Goal: Complete application form

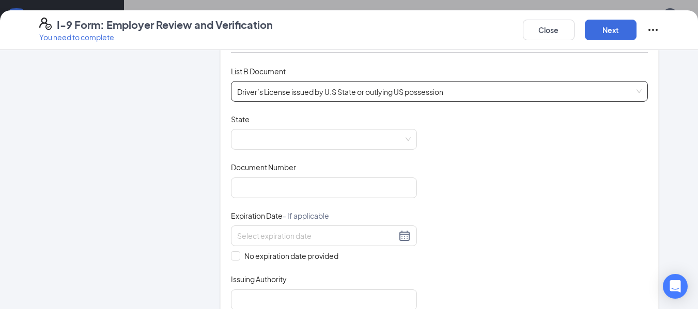
scroll to position [155, 0]
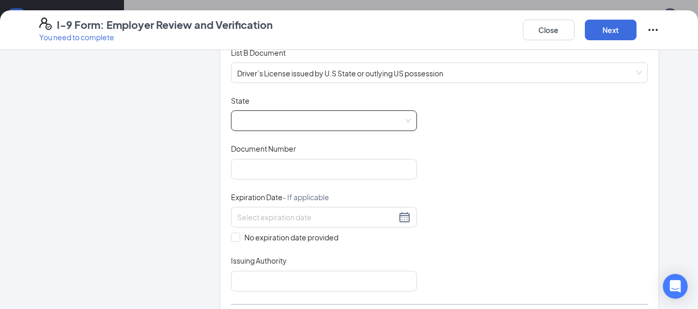
click at [238, 117] on span at bounding box center [324, 121] width 174 height 20
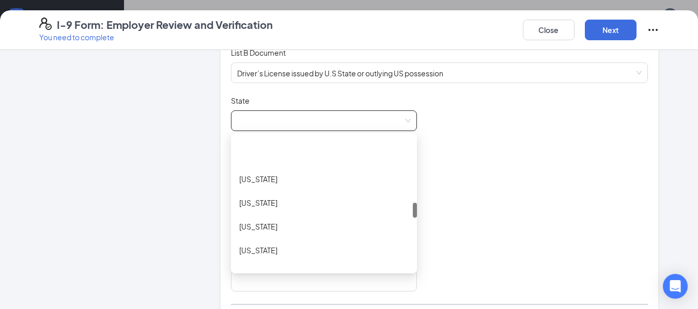
scroll to position [568, 0]
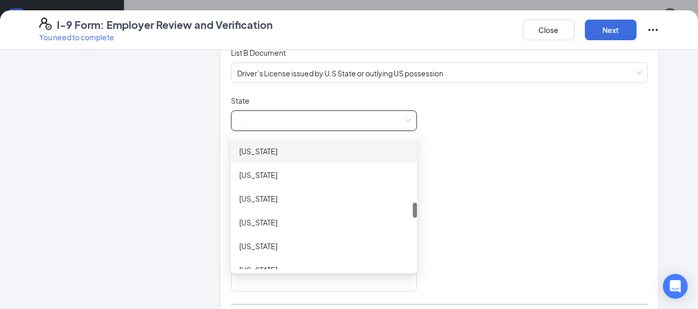
click at [247, 153] on div "[US_STATE]" at bounding box center [323, 151] width 169 height 11
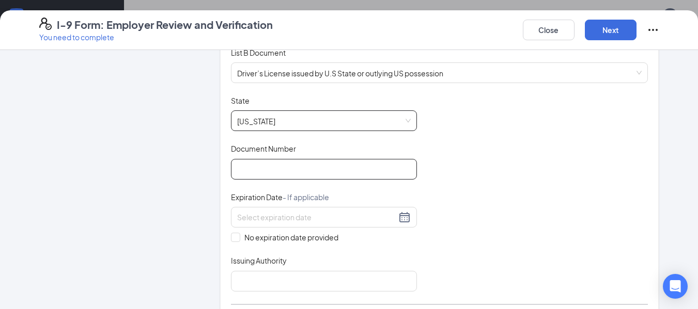
click at [267, 170] on input "Document Number" at bounding box center [324, 169] width 186 height 21
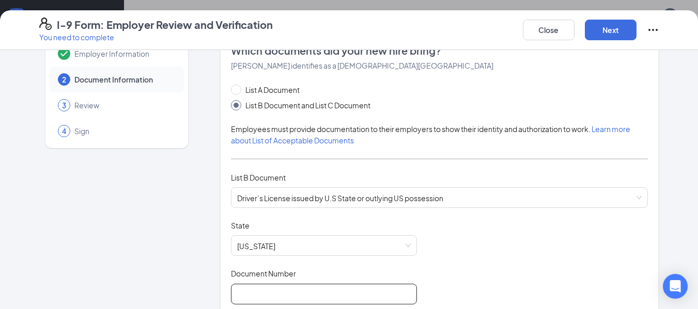
scroll to position [0, 0]
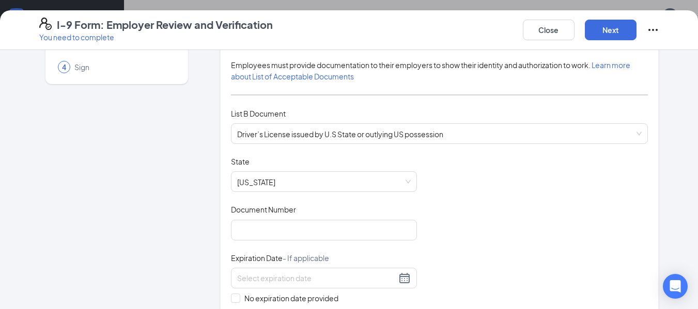
scroll to position [103, 0]
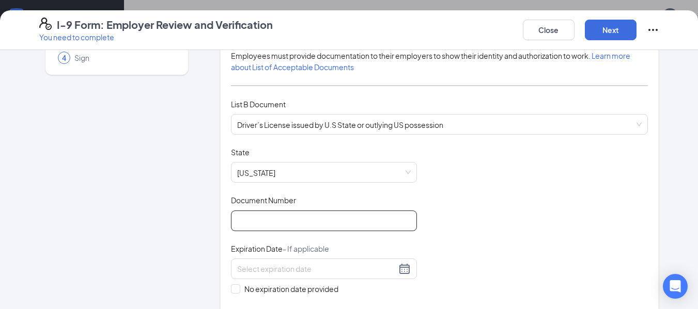
click at [286, 220] on input "Document Number" at bounding box center [324, 221] width 186 height 21
click at [239, 222] on input "w420768051121" at bounding box center [324, 221] width 186 height 21
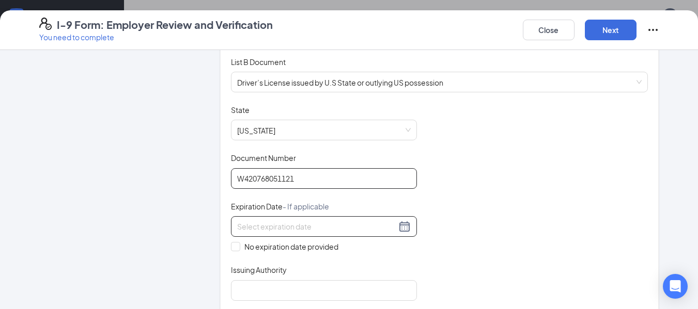
scroll to position [155, 0]
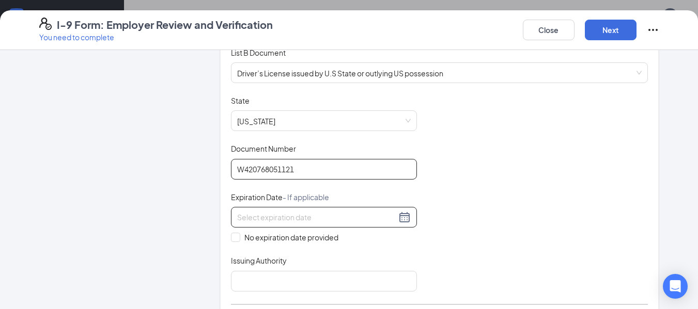
type input "W420768051121"
click at [303, 220] on input at bounding box center [316, 217] width 159 height 11
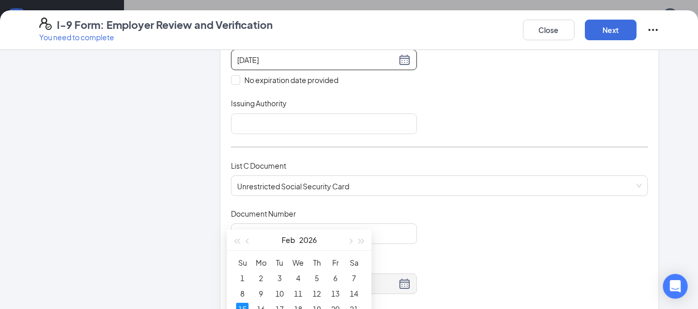
scroll to position [362, 0]
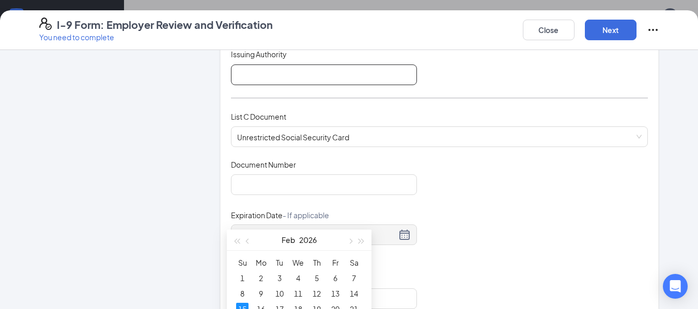
type input "[DATE]"
click at [293, 76] on input "Issuing Authority" at bounding box center [324, 75] width 186 height 21
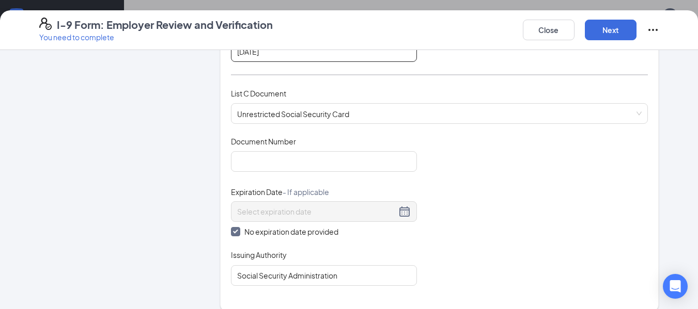
scroll to position [413, 0]
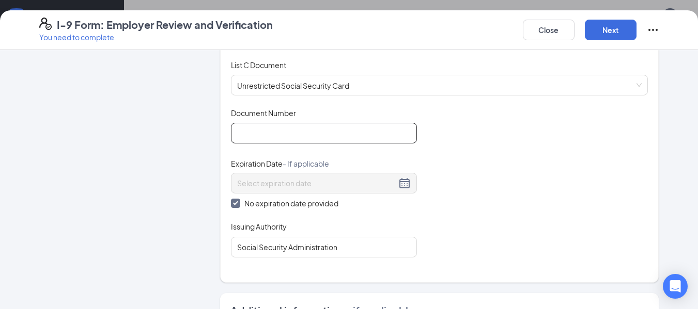
type input "[DATE]"
click at [347, 134] on input "Document Number" at bounding box center [324, 133] width 186 height 21
type input "386251992"
click at [518, 206] on div "Document Title Unrestricted Social Security Card Document Number 386251992 Expi…" at bounding box center [439, 183] width 417 height 150
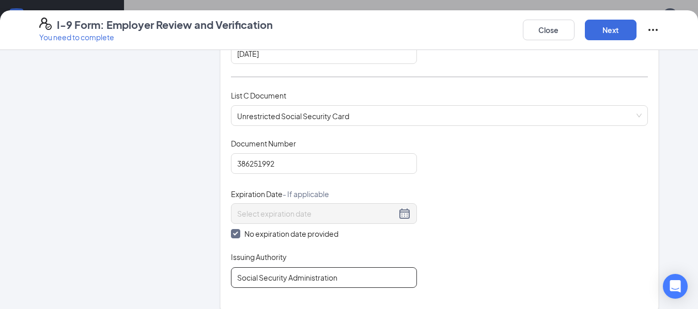
scroll to position [362, 0]
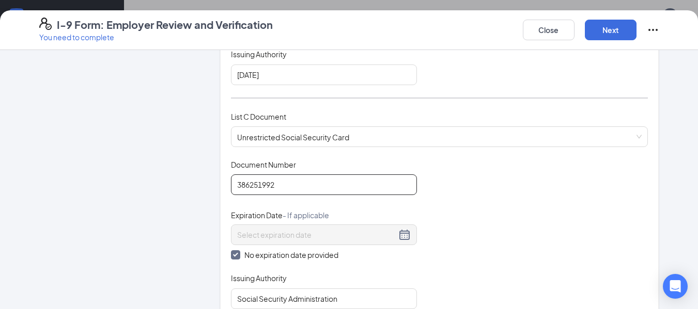
drag, startPoint x: 308, startPoint y: 184, endPoint x: 214, endPoint y: 182, distance: 93.5
click at [214, 182] on div "Employer Information 2 Document Information 3 Review 4 Sign Which documents did…" at bounding box center [349, 152] width 620 height 906
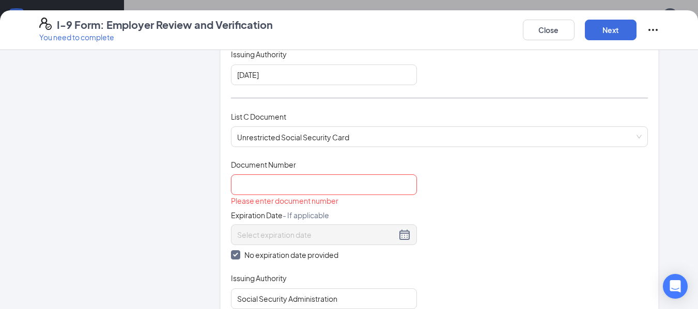
drag, startPoint x: 540, startPoint y: 184, endPoint x: 528, endPoint y: 188, distance: 12.6
click at [537, 186] on div "Document Title Unrestricted Social Security Card Document Number Please enter d…" at bounding box center [439, 235] width 417 height 150
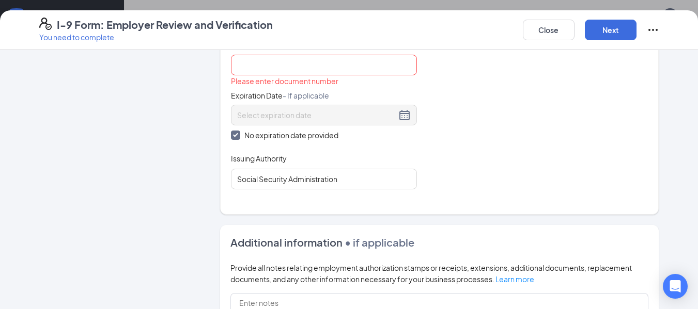
scroll to position [517, 0]
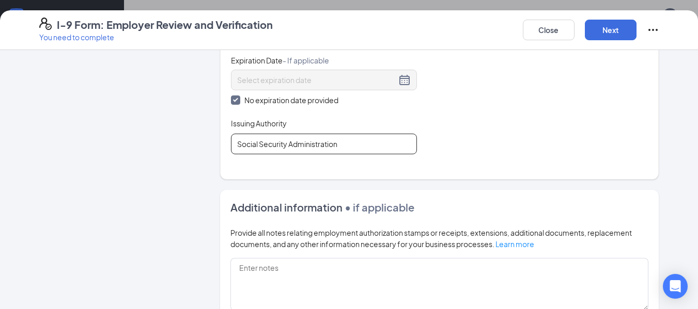
click at [354, 142] on input "Social Security Administration" at bounding box center [324, 144] width 186 height 21
click at [480, 150] on div "Document Title Unrestricted Social Security Card Document Number Please enter d…" at bounding box center [439, 80] width 417 height 150
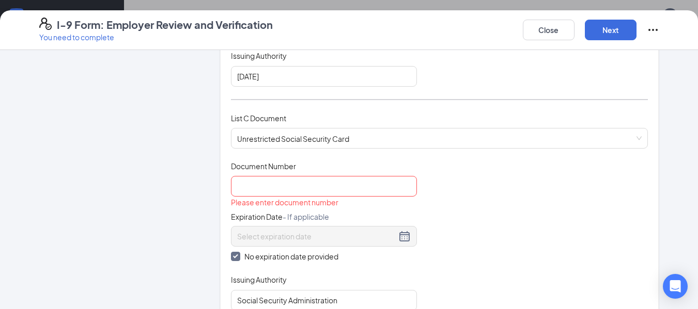
scroll to position [409, 0]
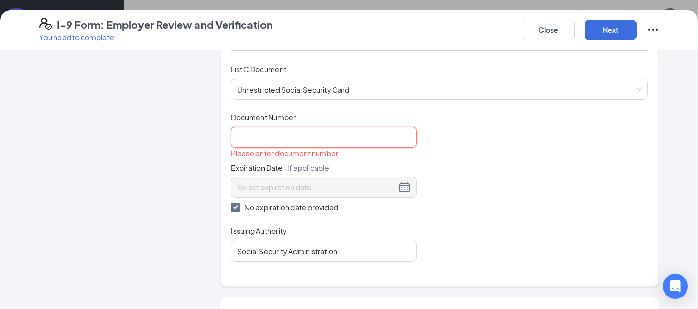
click at [346, 139] on input "Document Number" at bounding box center [324, 137] width 186 height 21
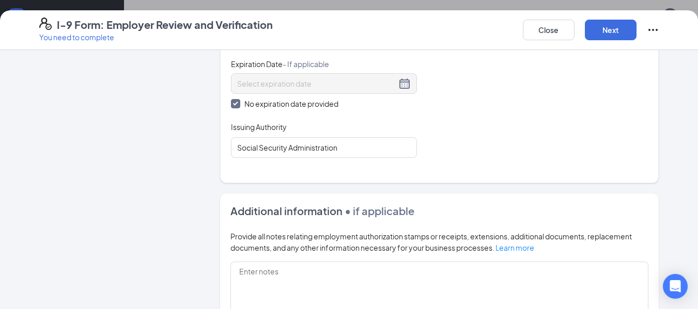
scroll to position [564, 0]
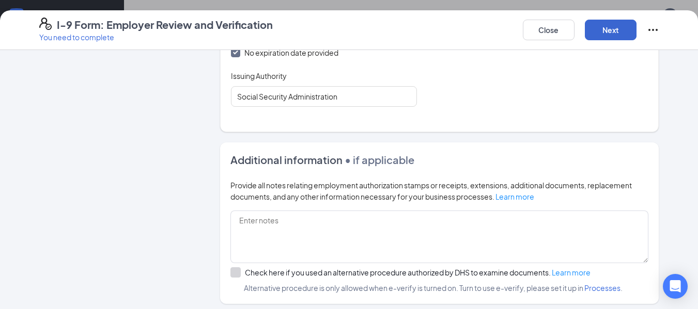
type input "386251992"
click at [628, 27] on button "Next" at bounding box center [611, 30] width 52 height 21
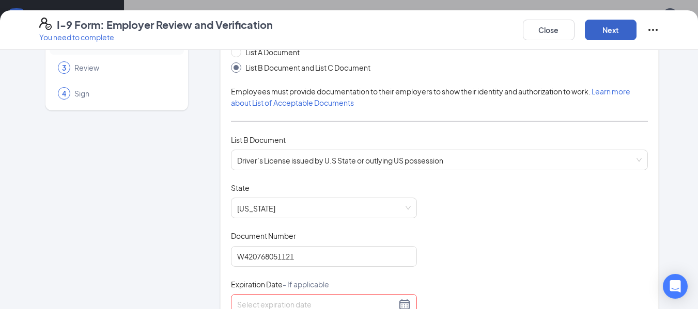
scroll to position [258, 0]
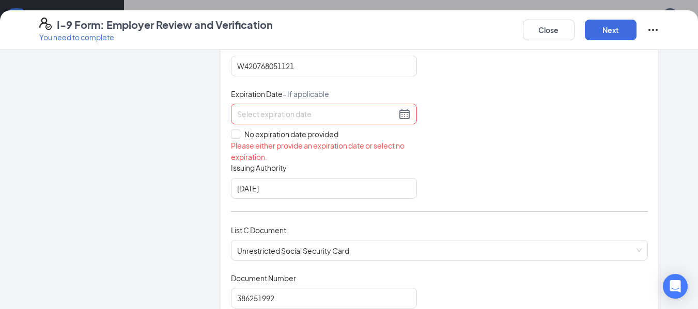
click at [305, 118] on input at bounding box center [316, 113] width 159 height 11
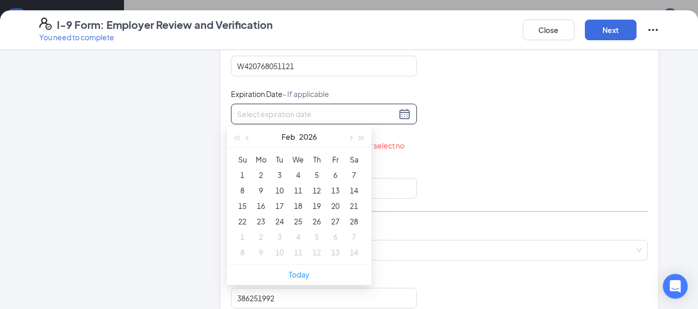
click at [509, 167] on div "Document Title Driver’s License issued by U.S State or outlying US possession S…" at bounding box center [439, 95] width 417 height 207
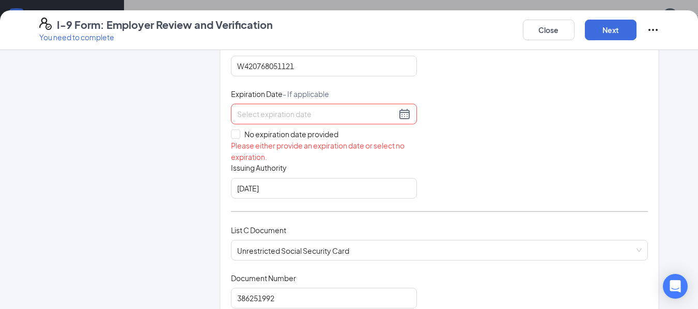
click at [277, 118] on input at bounding box center [316, 113] width 159 height 11
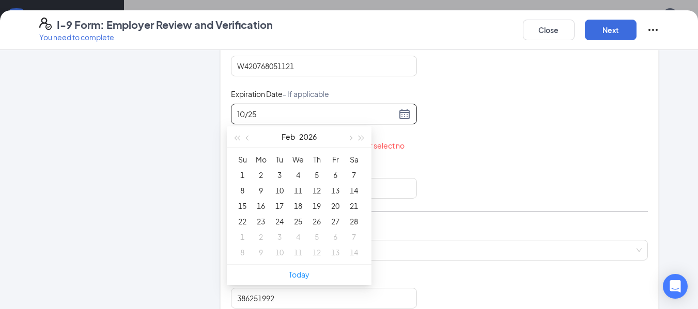
type input "10/25"
click at [191, 139] on div "Employer Information 2 Document Information 3 Review 4 Sign Which documents did…" at bounding box center [349, 260] width 620 height 916
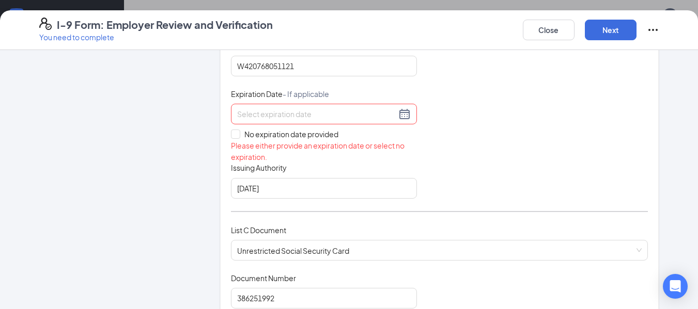
click at [264, 114] on input at bounding box center [316, 113] width 159 height 11
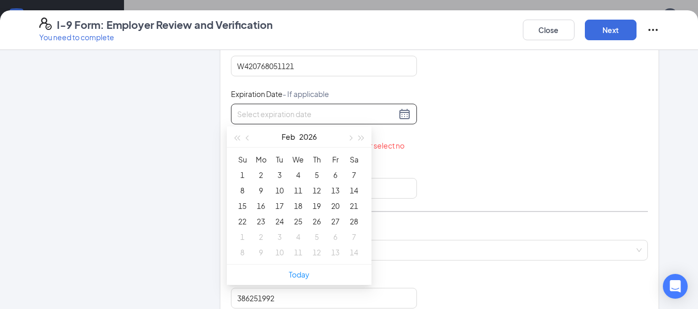
drag, startPoint x: 76, startPoint y: 163, endPoint x: 83, endPoint y: 163, distance: 6.2
click at [83, 163] on div "Employer Information 2 Document Information 3 Review 4 Sign" at bounding box center [116, 260] width 155 height 916
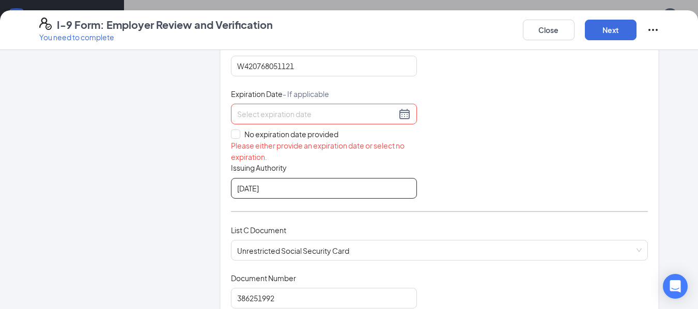
drag, startPoint x: 282, startPoint y: 192, endPoint x: 169, endPoint y: 176, distance: 113.7
click at [169, 176] on div "Employer Information 2 Document Information 3 Review 4 Sign Which documents did…" at bounding box center [349, 260] width 620 height 916
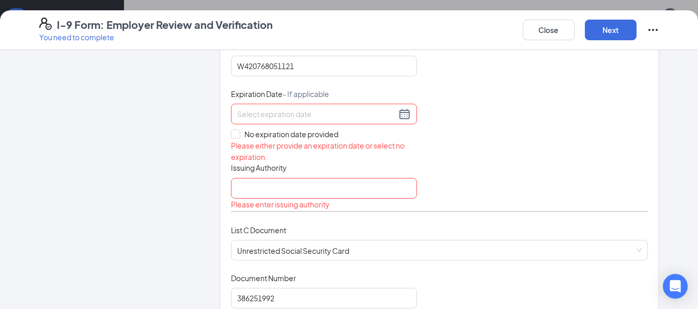
drag, startPoint x: 261, startPoint y: 108, endPoint x: 264, endPoint y: 121, distance: 13.3
click at [262, 108] on div at bounding box center [324, 114] width 174 height 12
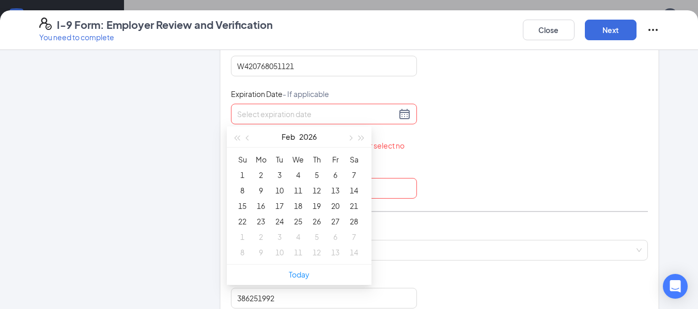
click at [268, 117] on input at bounding box center [316, 113] width 159 height 11
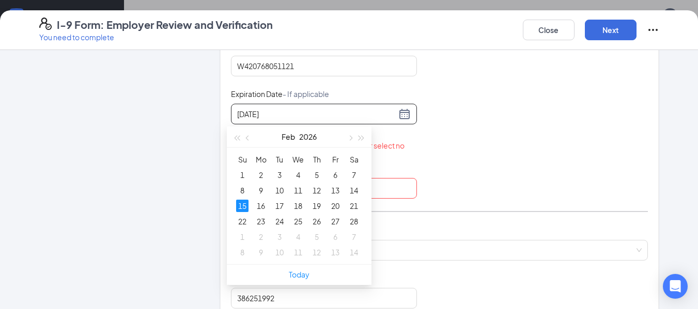
type input "[DATE]"
click at [447, 155] on div "Document Title Driver’s License issued by U.S State or outlying US possession S…" at bounding box center [439, 101] width 417 height 219
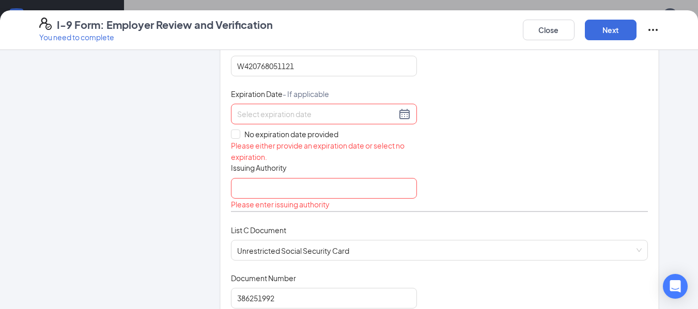
drag, startPoint x: 269, startPoint y: 108, endPoint x: 266, endPoint y: 103, distance: 5.8
click at [270, 108] on div at bounding box center [324, 114] width 174 height 12
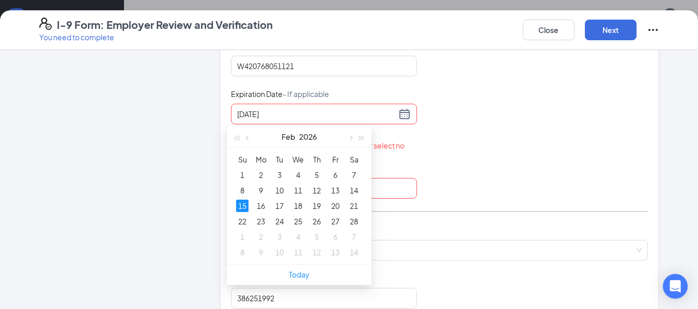
click at [304, 109] on input "[DATE]" at bounding box center [316, 113] width 159 height 11
type input "[DATE]"
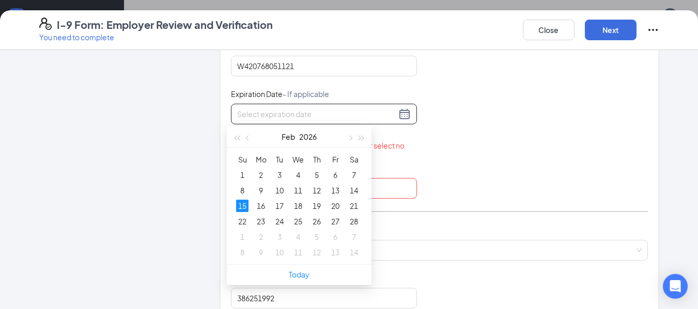
click at [446, 140] on div "Document Title Driver’s License issued by U.S State or outlying US possession S…" at bounding box center [439, 101] width 417 height 219
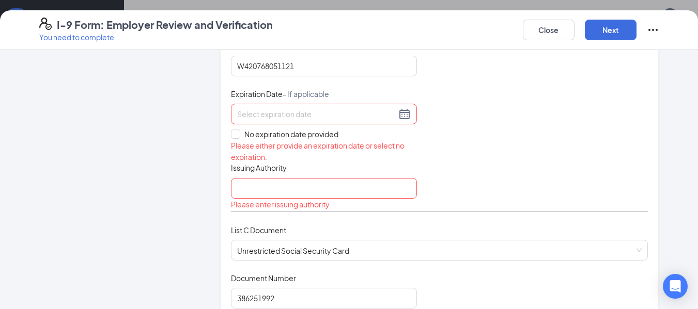
click at [328, 110] on input at bounding box center [316, 113] width 159 height 11
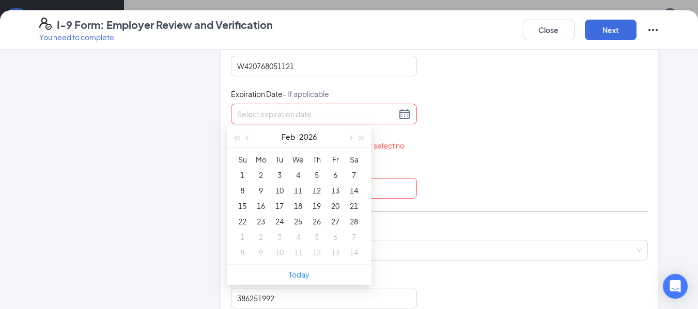
click at [402, 113] on div at bounding box center [324, 114] width 174 height 12
type input "[DATE]"
click at [242, 202] on div "15" at bounding box center [242, 206] width 12 height 12
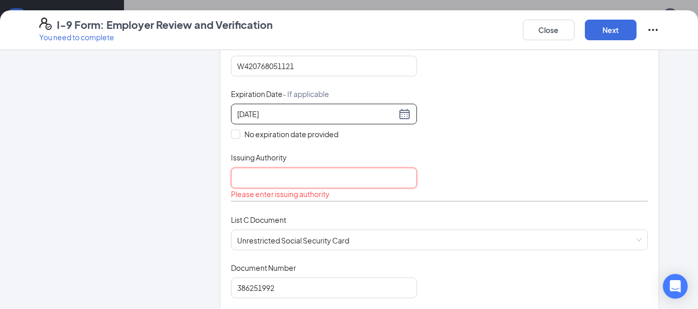
click at [380, 175] on input "Issuing Authority" at bounding box center [324, 178] width 186 height 21
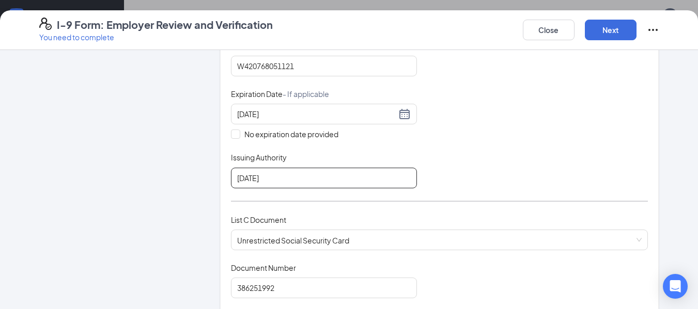
click at [318, 183] on input "[DATE]" at bounding box center [324, 178] width 186 height 21
type input "[DATE]"
drag, startPoint x: 537, startPoint y: 179, endPoint x: 531, endPoint y: 175, distance: 8.2
click at [532, 176] on div "Document Title Driver’s License issued by U.S State or outlying US possession S…" at bounding box center [439, 90] width 417 height 196
drag, startPoint x: 344, startPoint y: 167, endPoint x: 334, endPoint y: 168, distance: 9.9
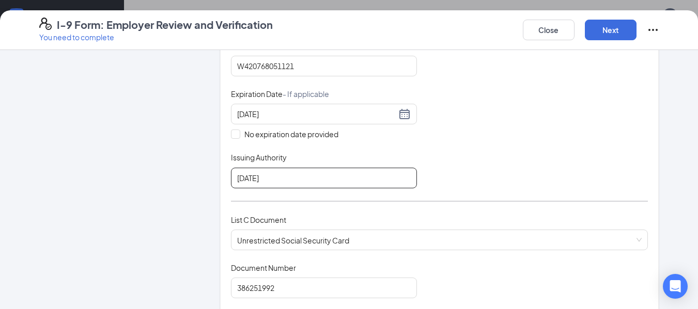
click at [331, 168] on div "Issuing Authority [DATE]" at bounding box center [324, 170] width 186 height 36
drag, startPoint x: 330, startPoint y: 180, endPoint x: 136, endPoint y: 181, distance: 193.7
click at [136, 181] on div "Employer Information 2 Document Information 3 Review 4 Sign Which documents did…" at bounding box center [349, 255] width 620 height 906
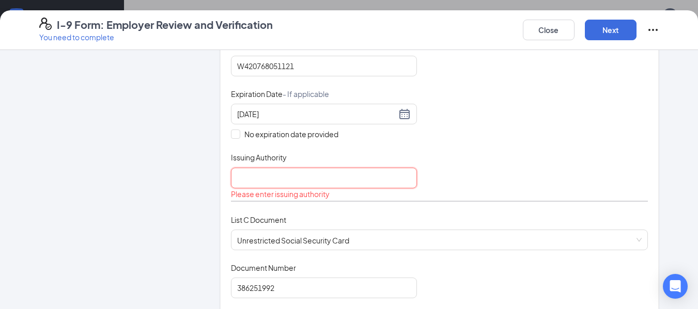
click at [313, 179] on input "Issuing Authority" at bounding box center [324, 178] width 186 height 21
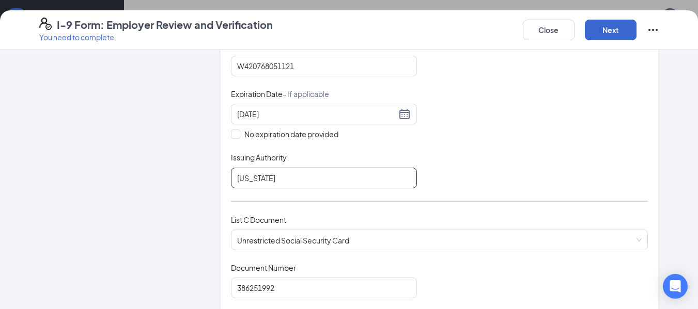
type input "[US_STATE]"
click at [619, 36] on button "Next" at bounding box center [611, 30] width 52 height 21
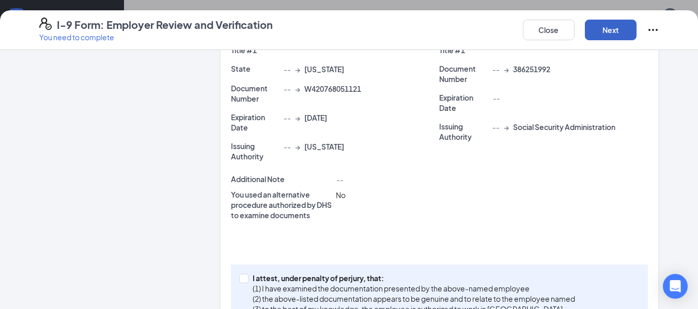
click at [603, 26] on button "Next" at bounding box center [611, 30] width 52 height 21
click at [613, 33] on button "Next" at bounding box center [611, 30] width 52 height 21
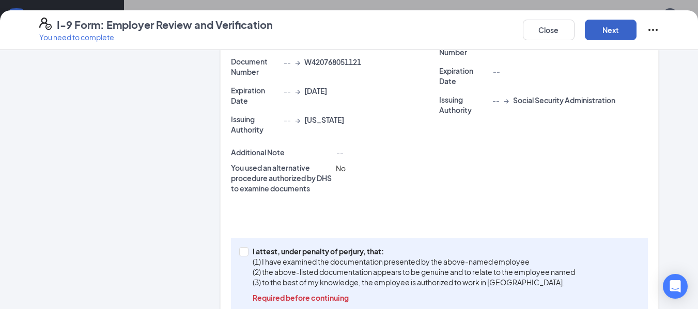
scroll to position [310, 0]
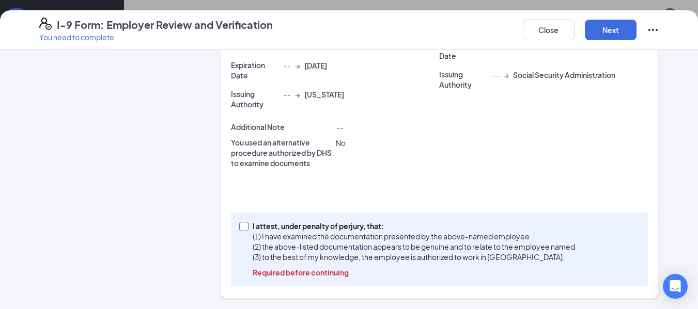
click at [253, 239] on p "(1) I have examined the documentation presented by the above-named employee" at bounding box center [414, 236] width 322 height 10
click at [246, 229] on input "I attest, under penalty of [PERSON_NAME], that: (1) I have examined the documen…" at bounding box center [242, 225] width 7 height 7
checkbox input "true"
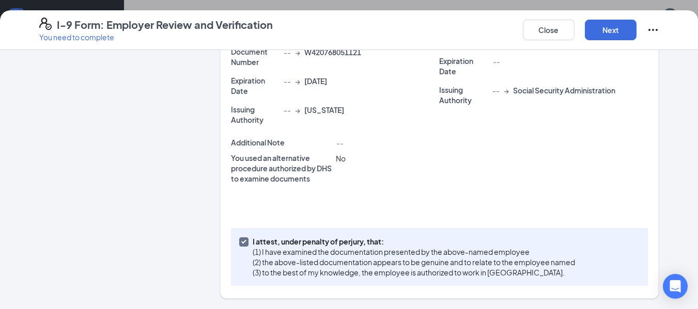
scroll to position [295, 0]
click at [622, 22] on button "Next" at bounding box center [611, 30] width 52 height 21
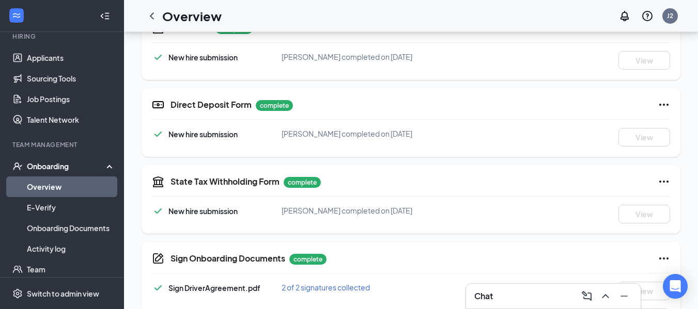
scroll to position [465, 0]
